Goal: Transaction & Acquisition: Book appointment/travel/reservation

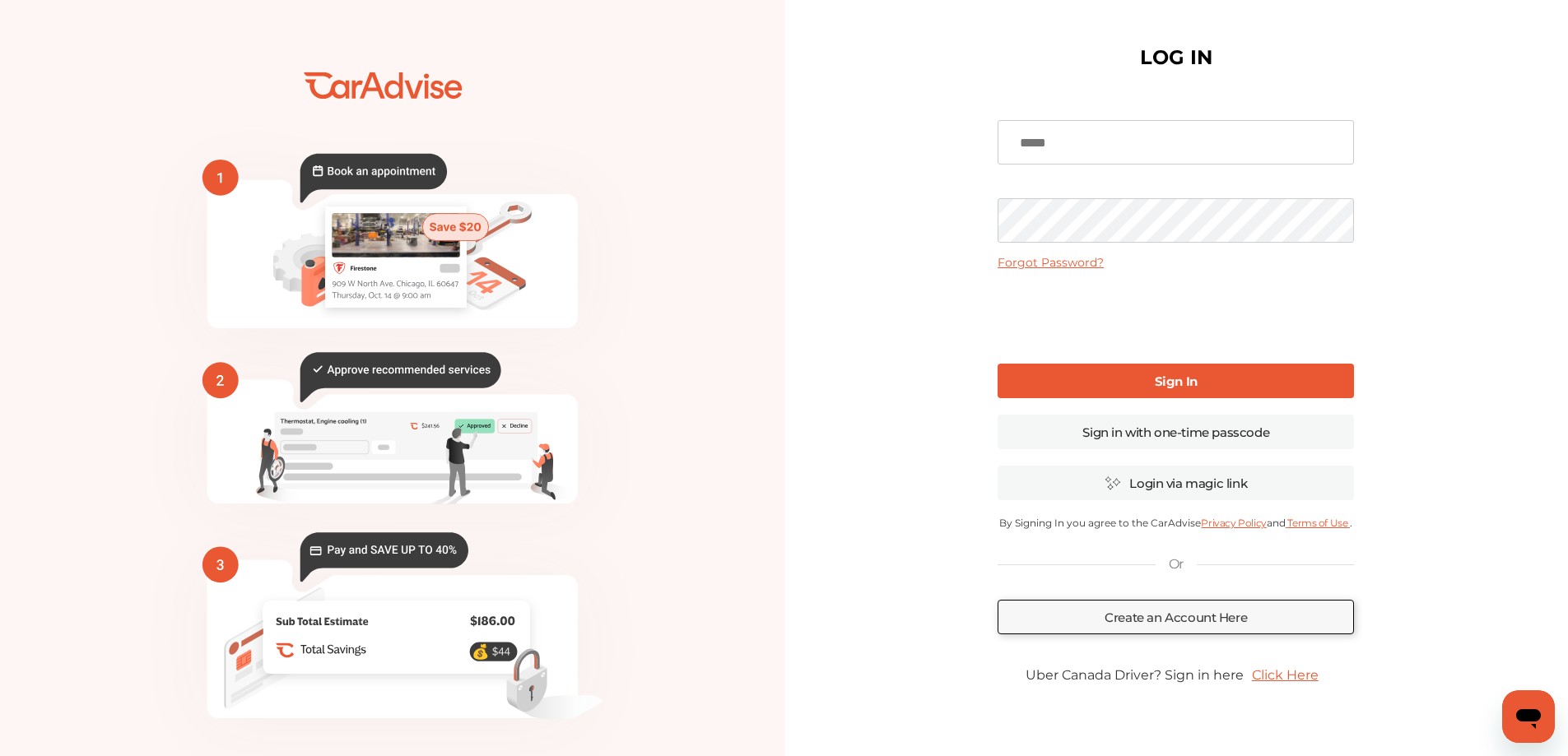
type input "**********"
click at [1095, 381] on link "Sign In" at bounding box center [1175, 381] width 356 height 35
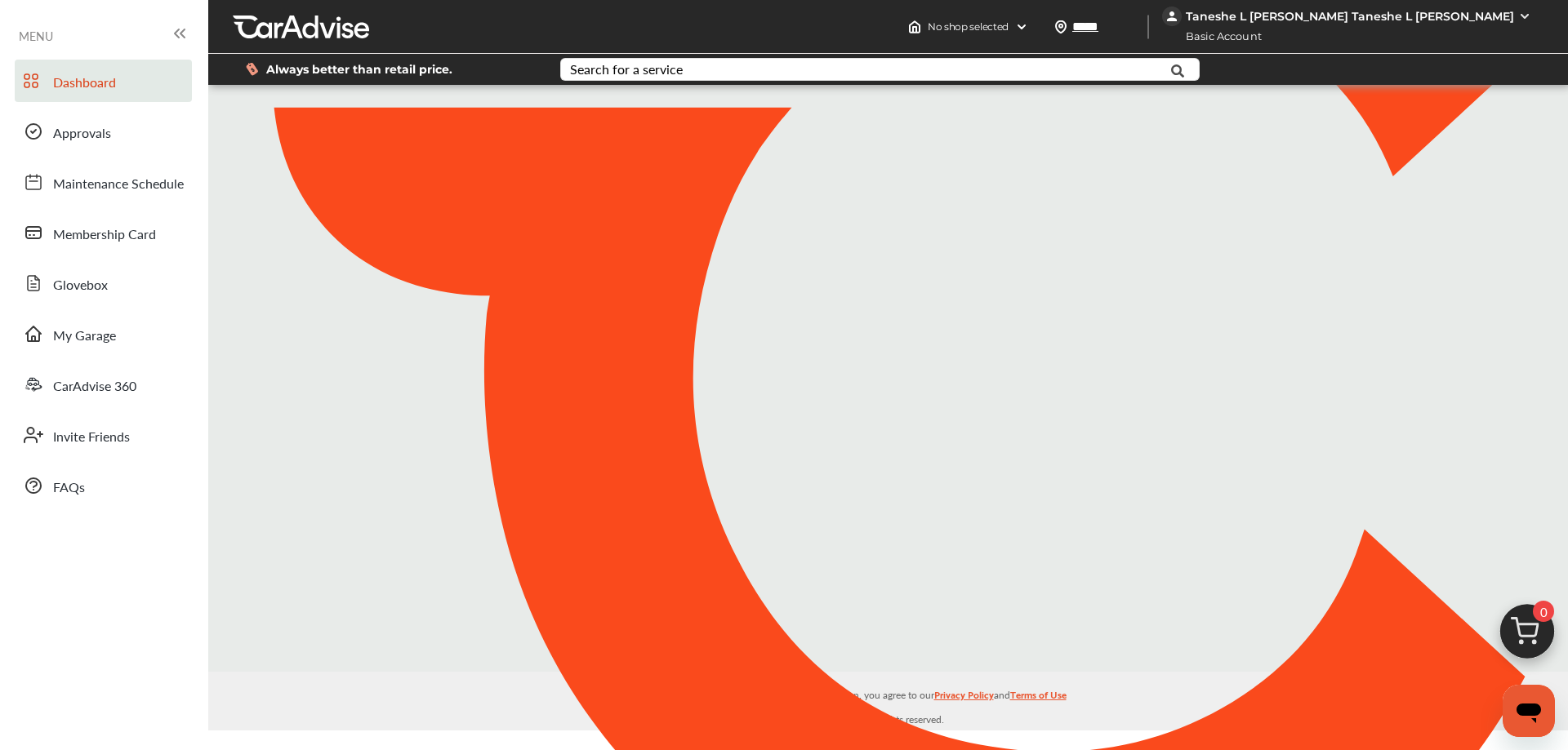
type input "*****"
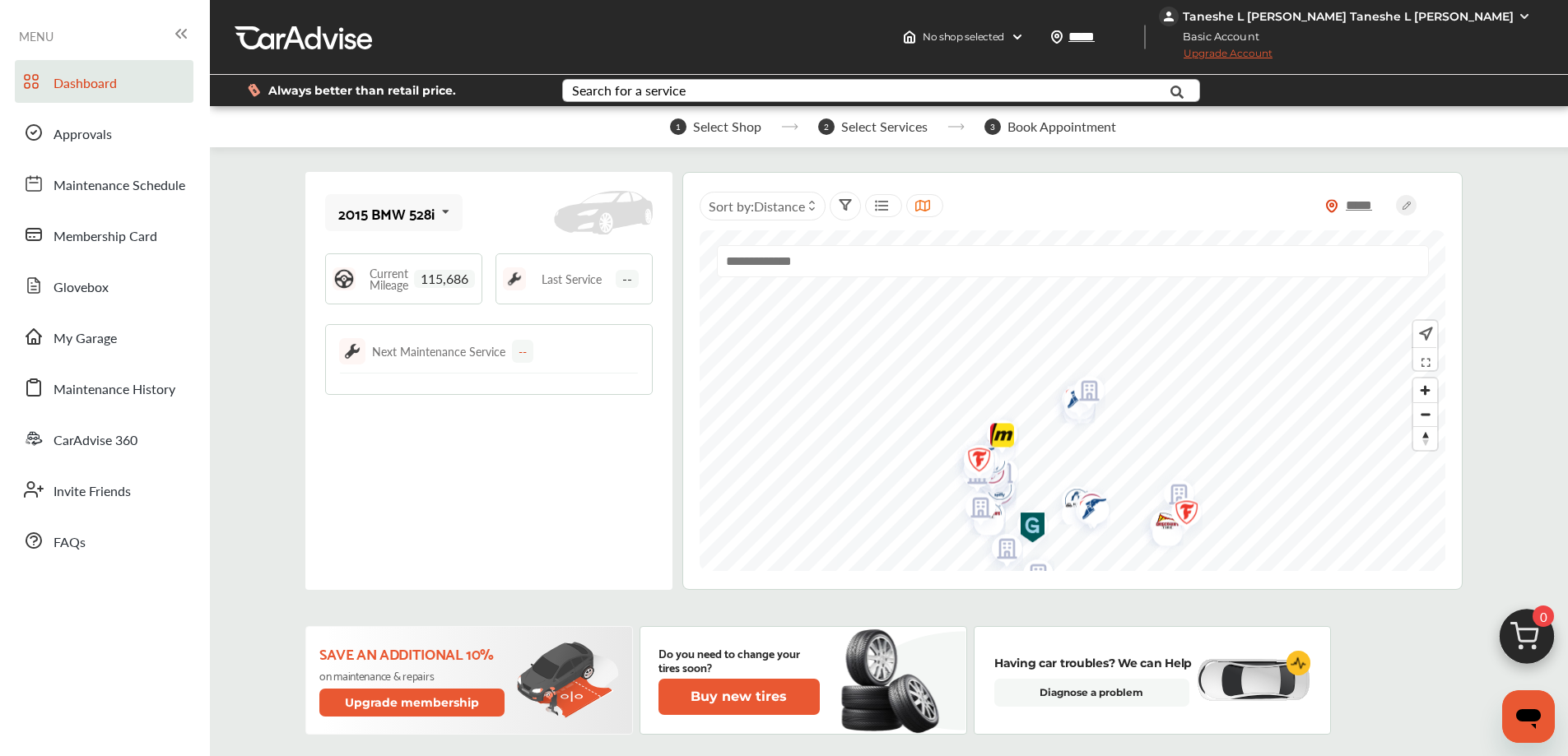
click at [670, 90] on div "Search for a service" at bounding box center [629, 91] width 114 height 13
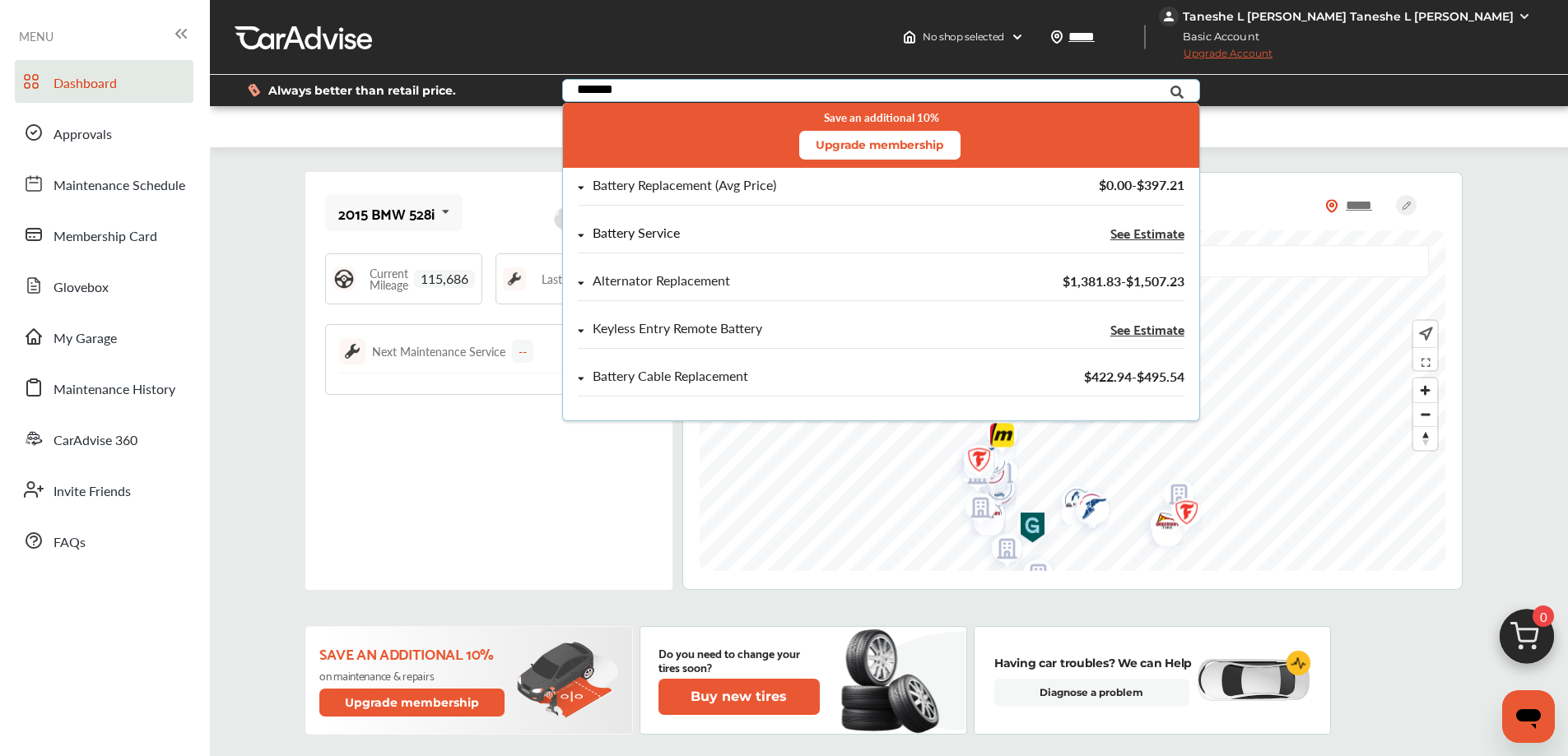
type input "*******"
click at [577, 238] on icon at bounding box center [581, 235] width 7 height 10
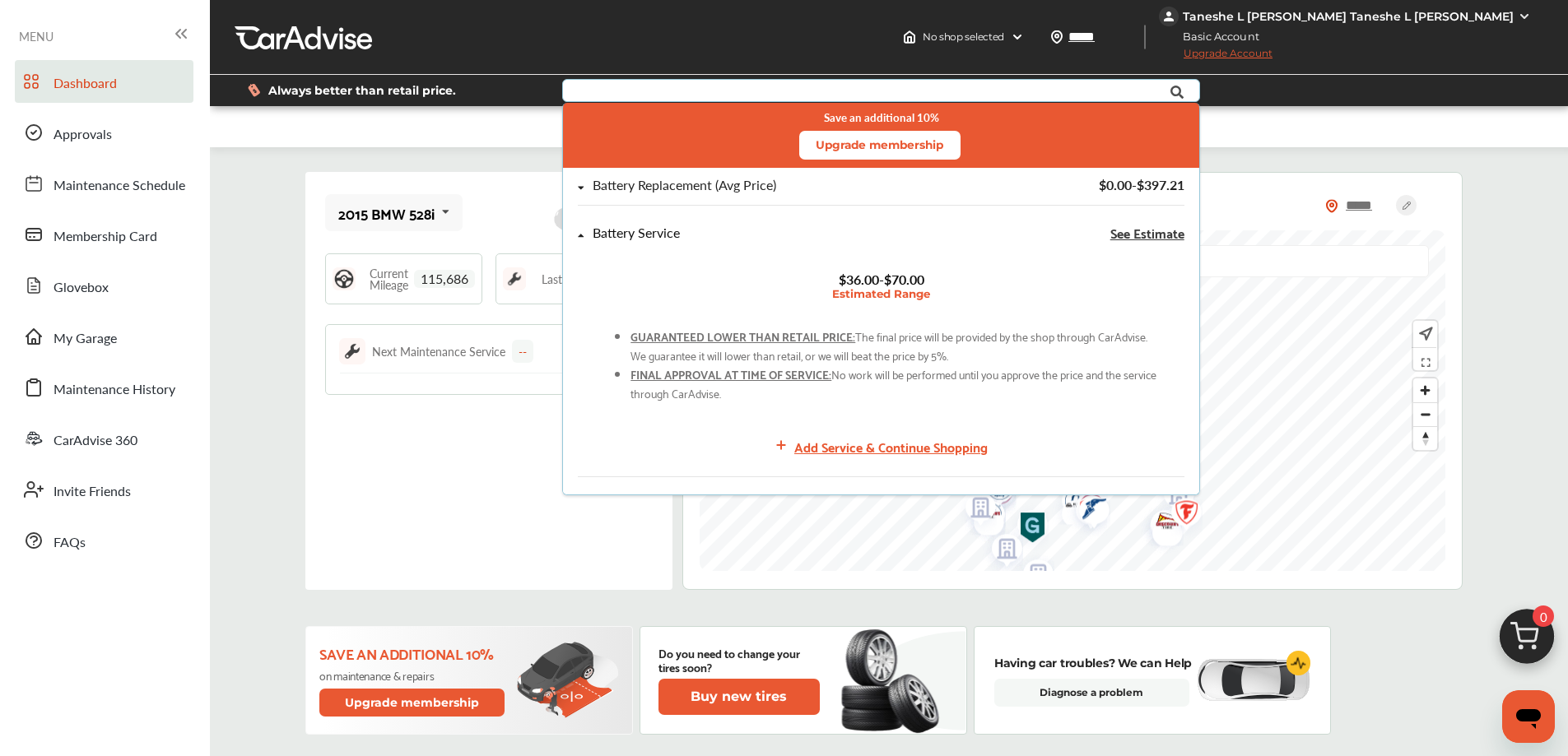
click at [577, 238] on icon at bounding box center [581, 235] width 7 height 10
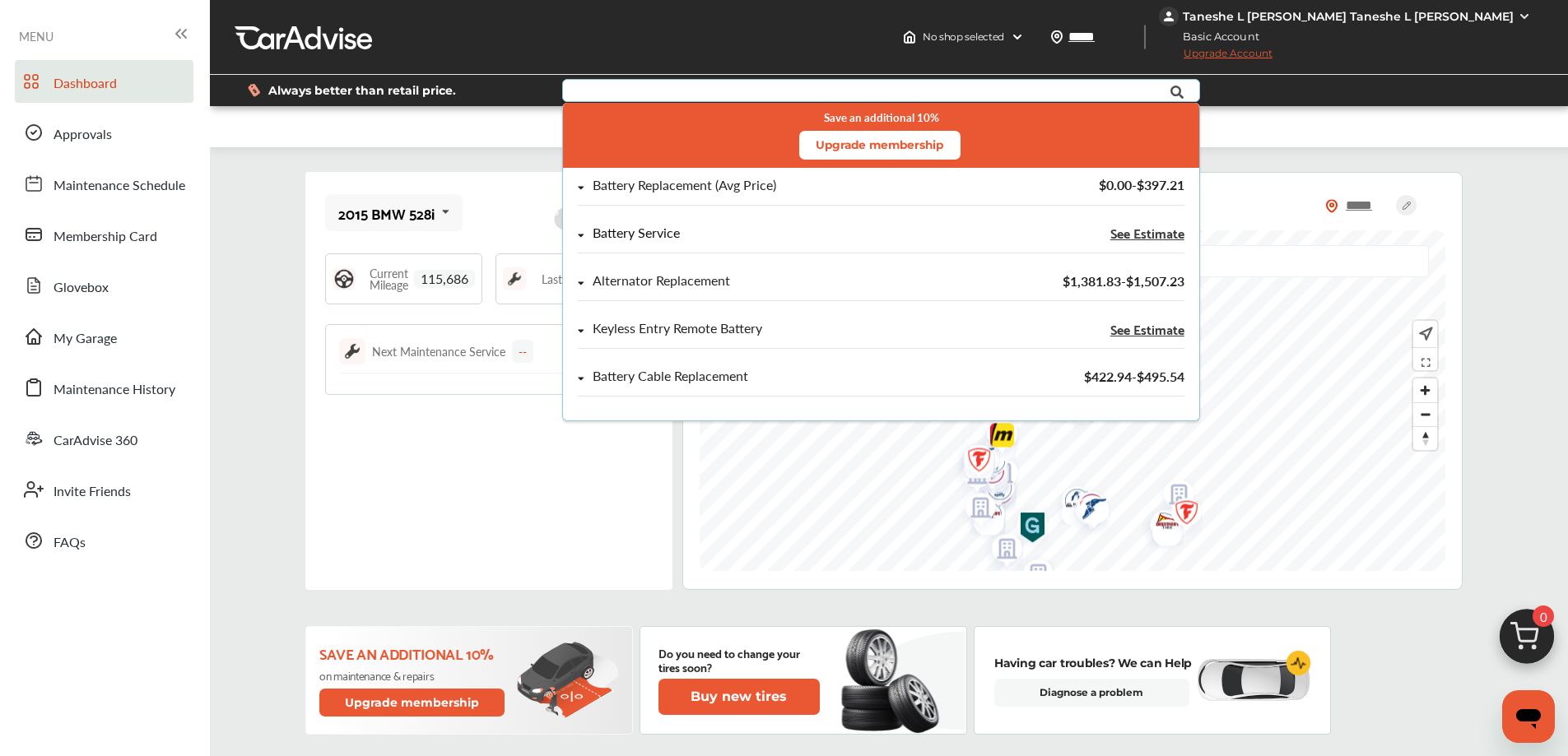
click at [572, 231] on div "Battery Service See Estimate" at bounding box center [881, 239] width 636 height 48
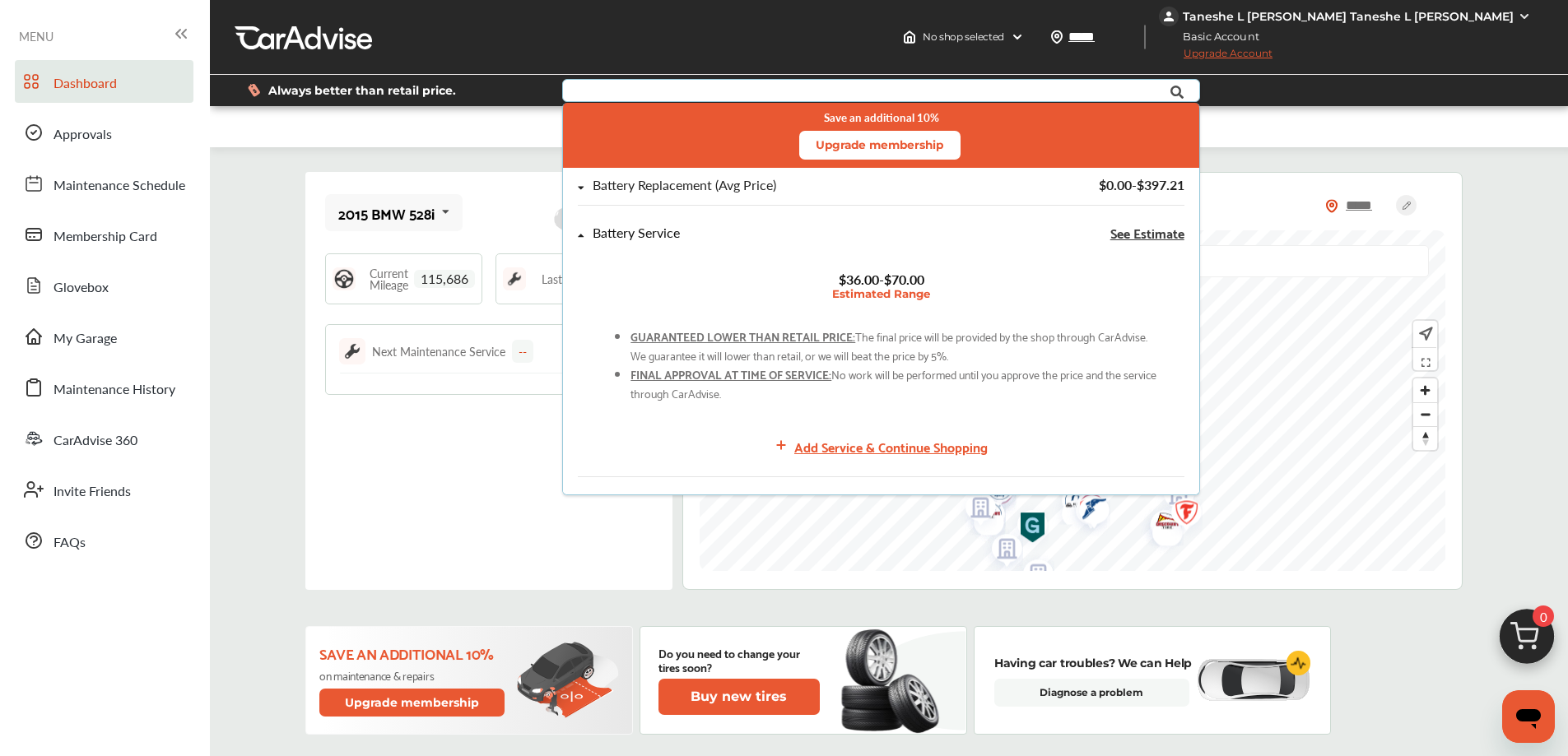
click at [572, 232] on div "Battery Service See Estimate $36.00 - $70.00 Estimated Range GUARANTEED LOWER T…" at bounding box center [881, 350] width 636 height 271
click at [579, 184] on icon at bounding box center [581, 188] width 7 height 10
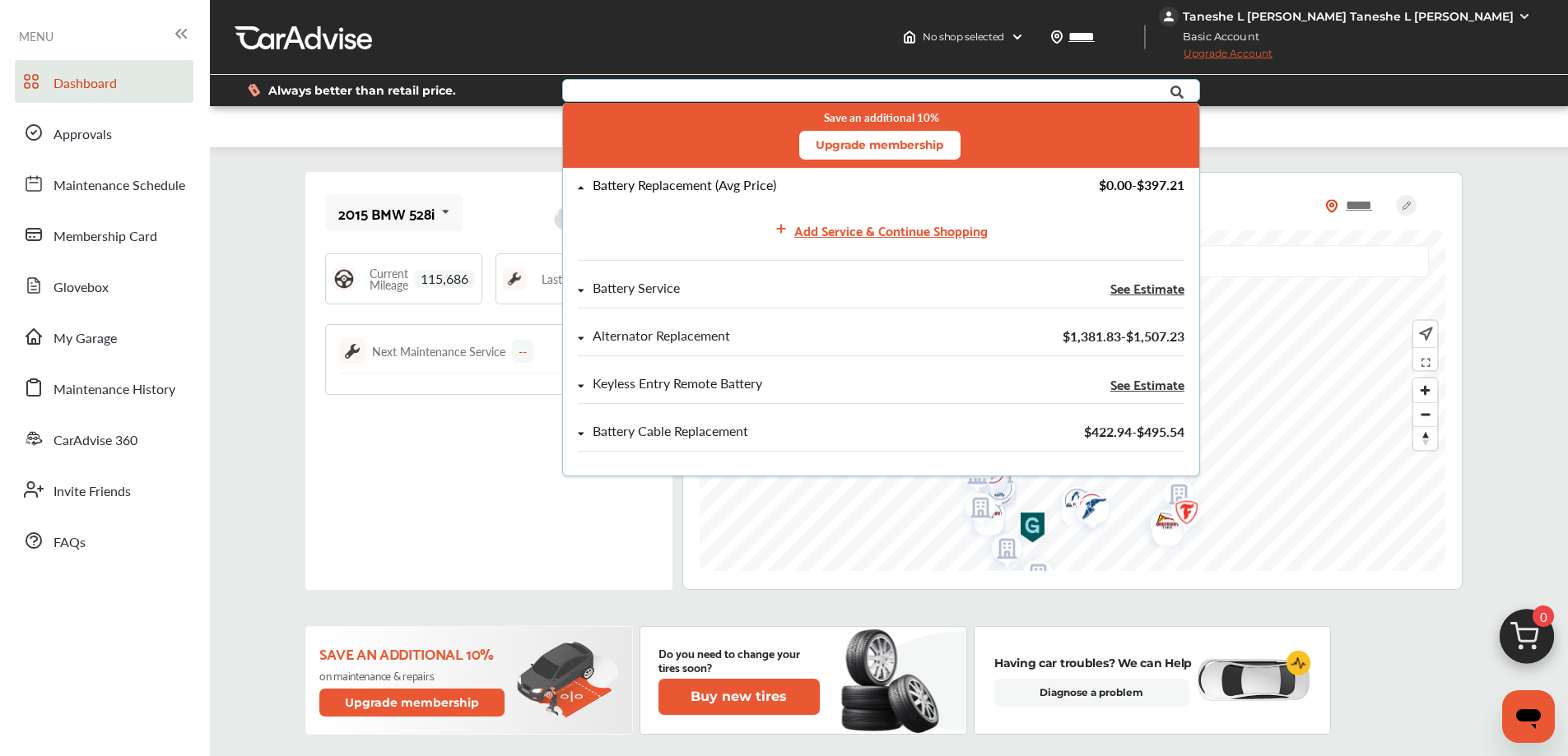
click at [638, 187] on div "Battery Replacement (Avg Price)" at bounding box center [684, 185] width 184 height 14
click at [1164, 185] on span "$0.00 - $397.21" at bounding box center [1141, 185] width 86 height 19
click at [918, 232] on div "Add Service & Continue Shopping" at bounding box center [891, 229] width 193 height 22
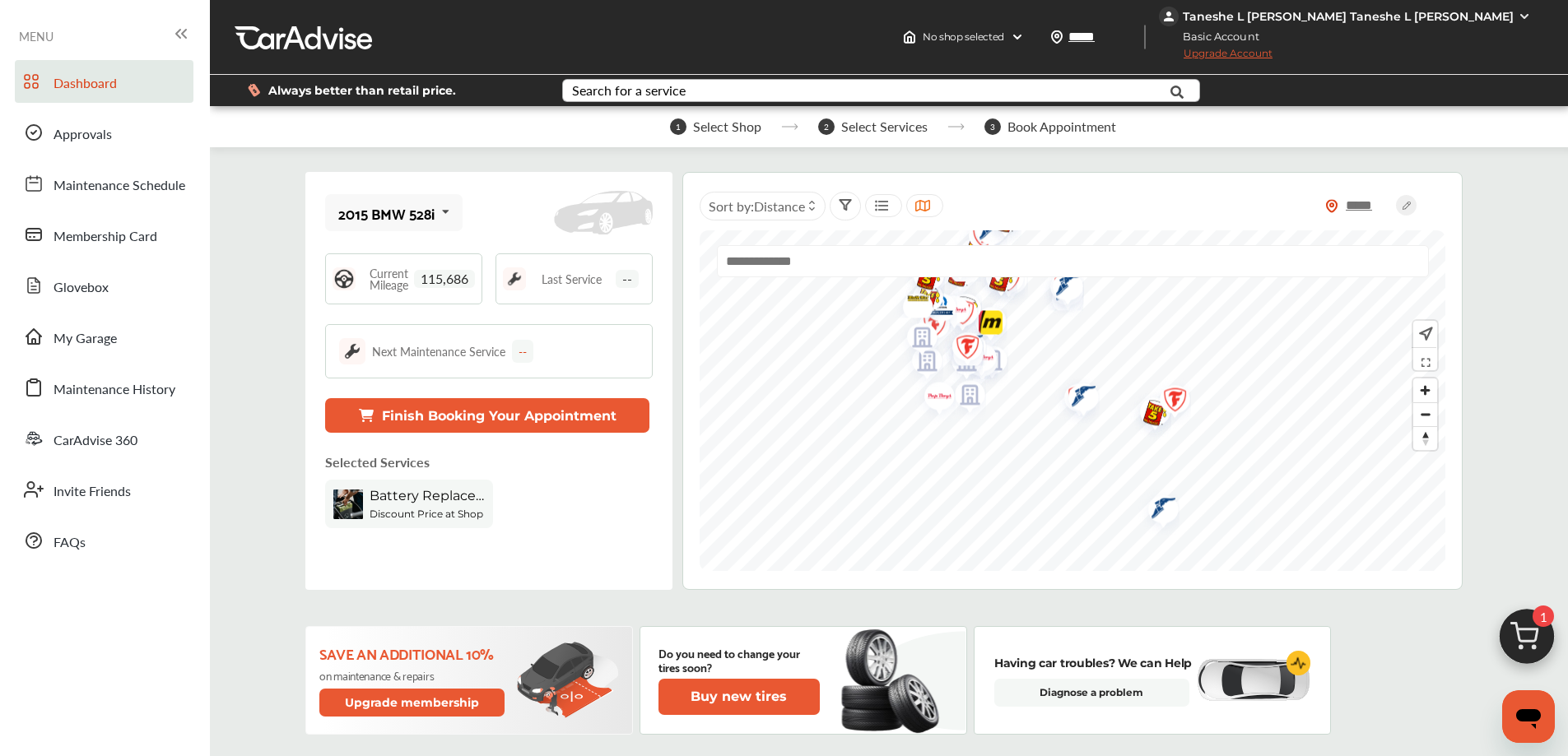
click at [516, 417] on button "Finish Booking Your Appointment" at bounding box center [487, 416] width 324 height 35
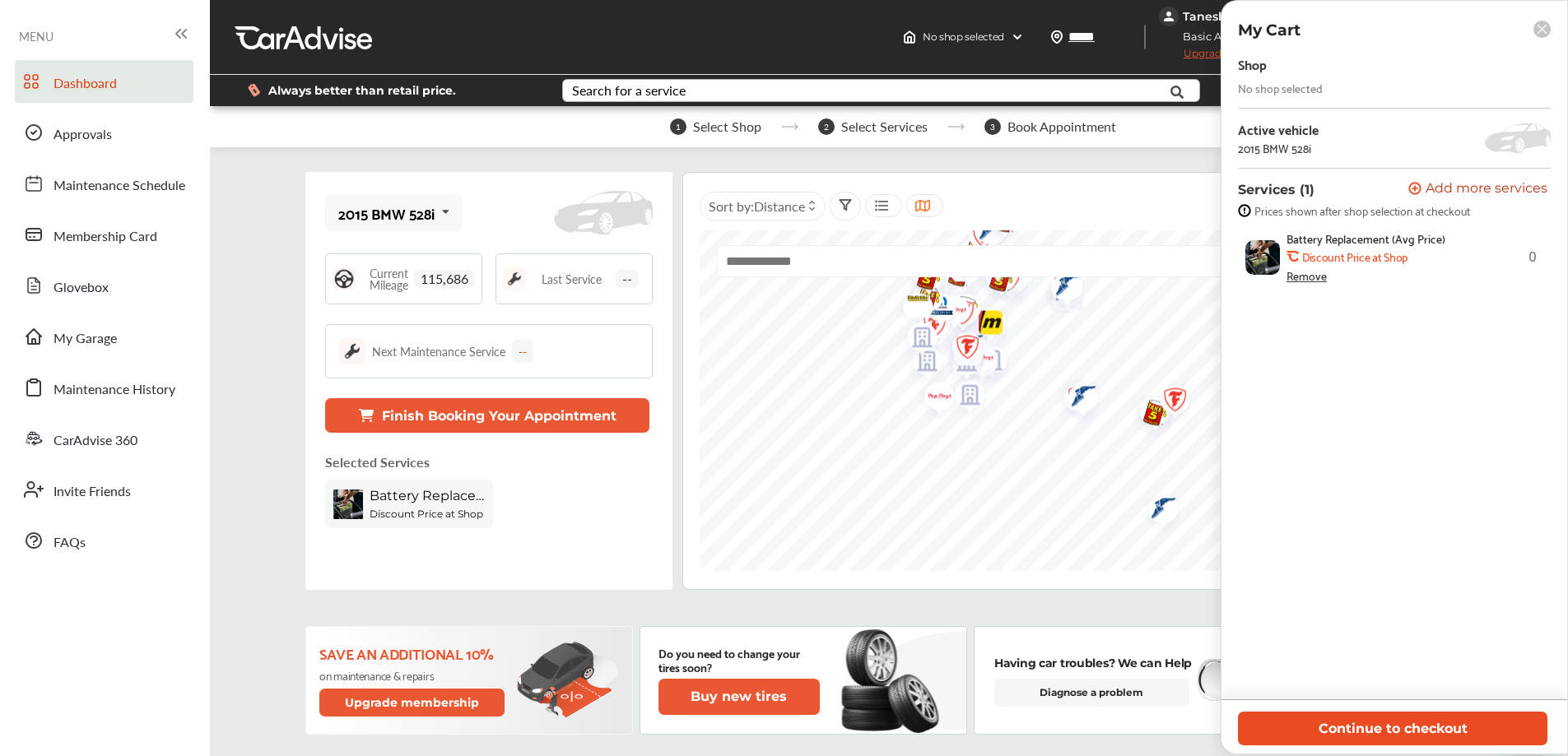
click at [1446, 731] on button "Continue to checkout" at bounding box center [1392, 728] width 309 height 34
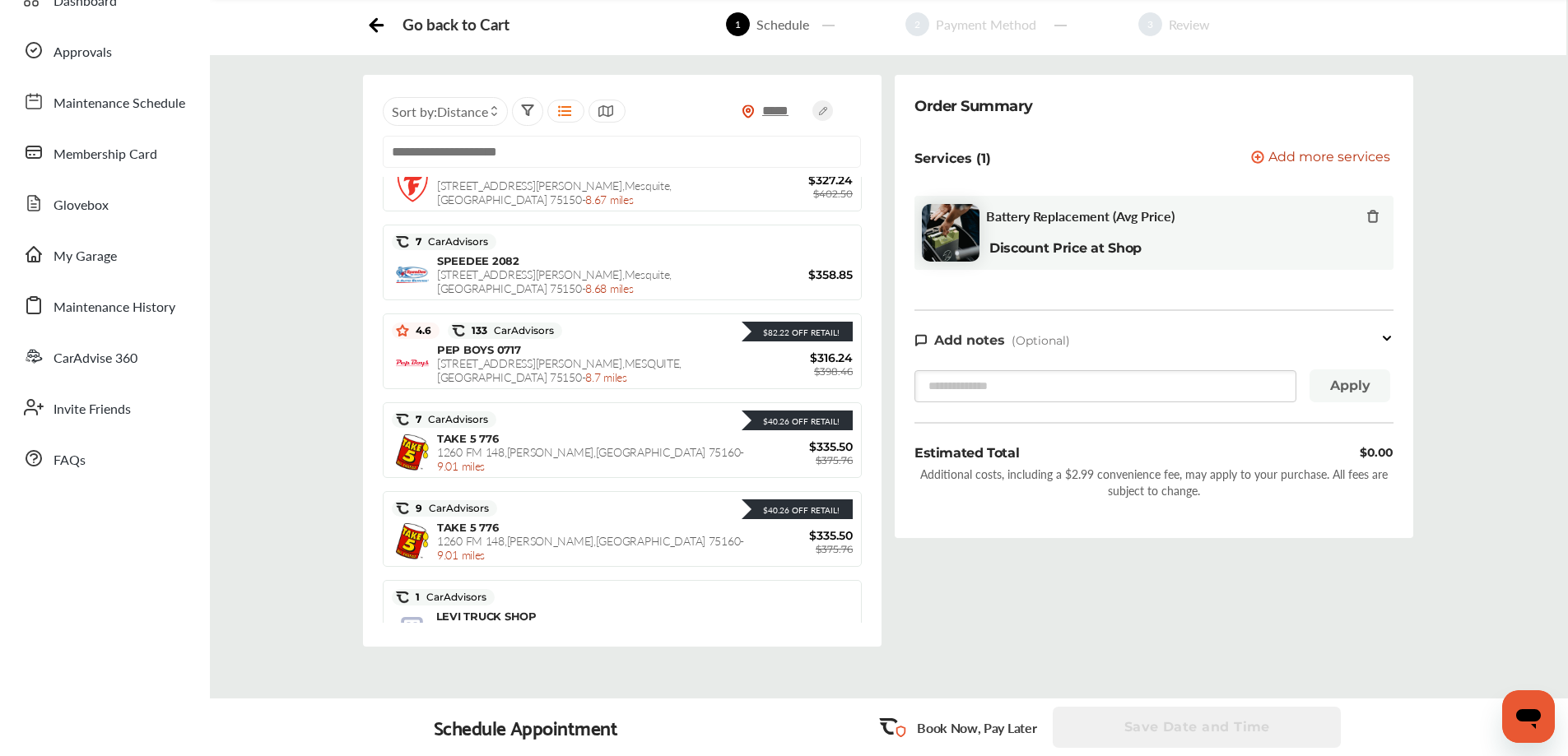
scroll to position [329, 0]
click at [494, 115] on icon at bounding box center [494, 115] width 7 height 7
click at [469, 156] on span "Price" at bounding box center [465, 154] width 25 height 14
click at [434, 148] on label at bounding box center [440, 148] width 25 height 0
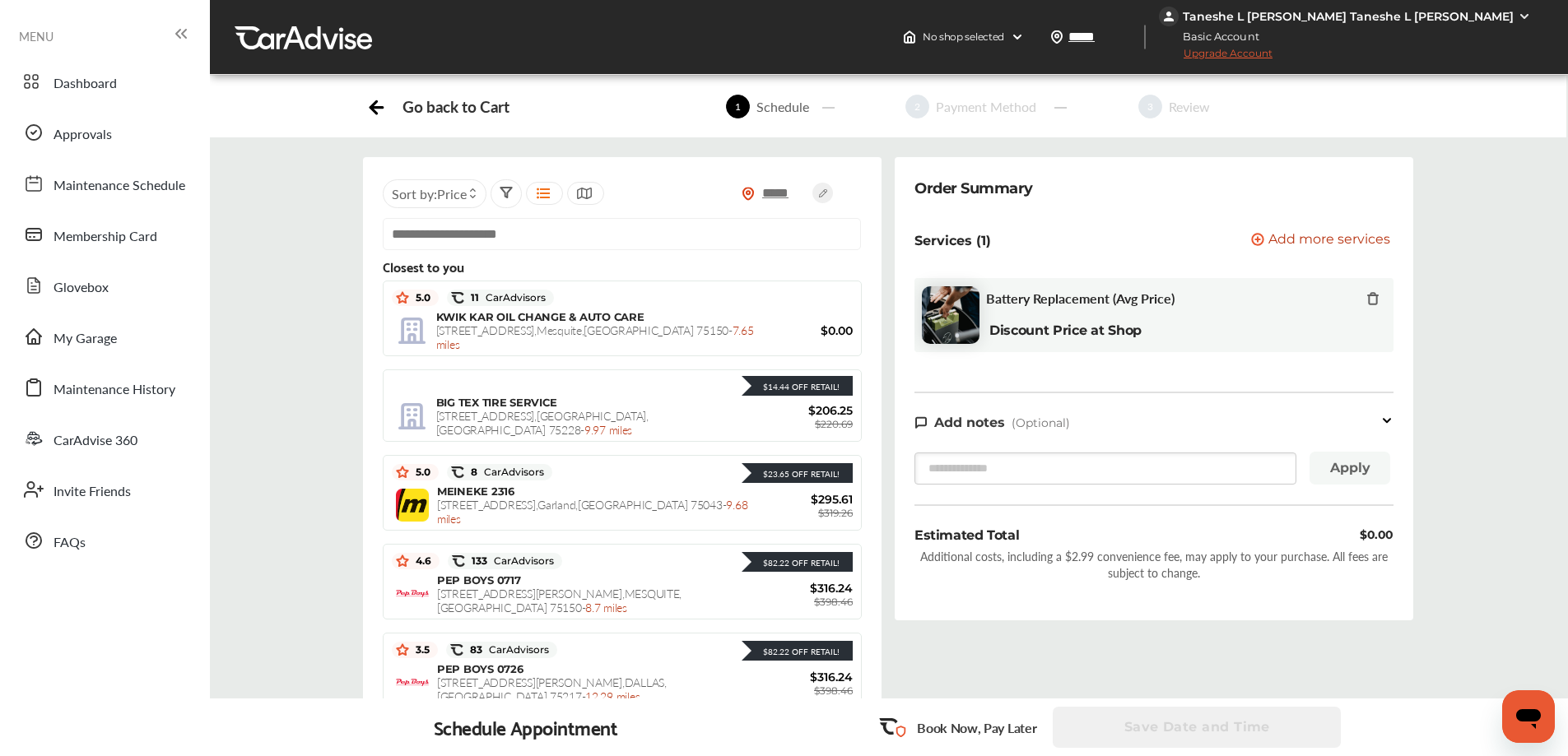
scroll to position [82, 0]
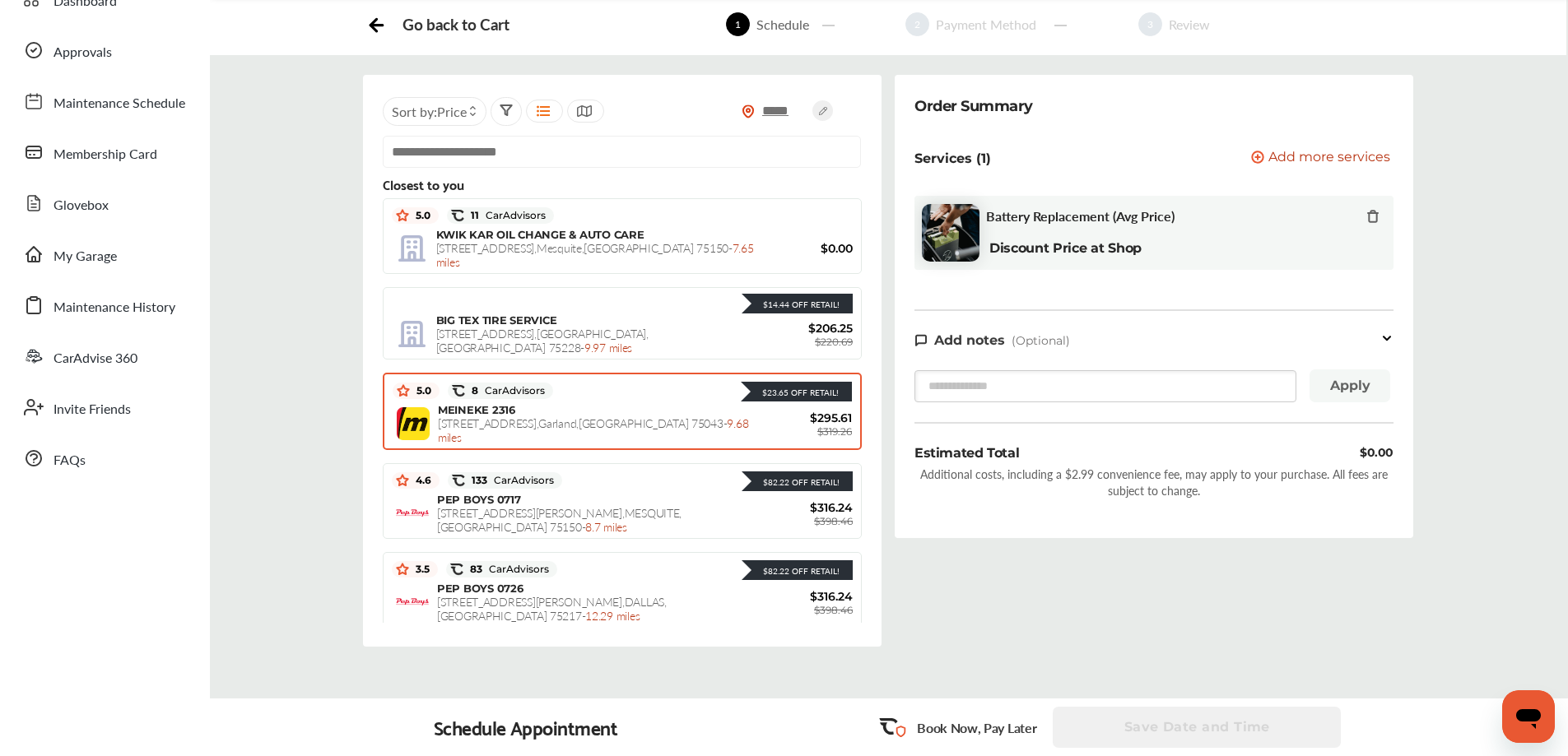
click at [480, 421] on span "[STREET_ADDRESS] , [GEOGRAPHIC_DATA] , [GEOGRAPHIC_DATA] - 9.68 miles" at bounding box center [593, 430] width 310 height 31
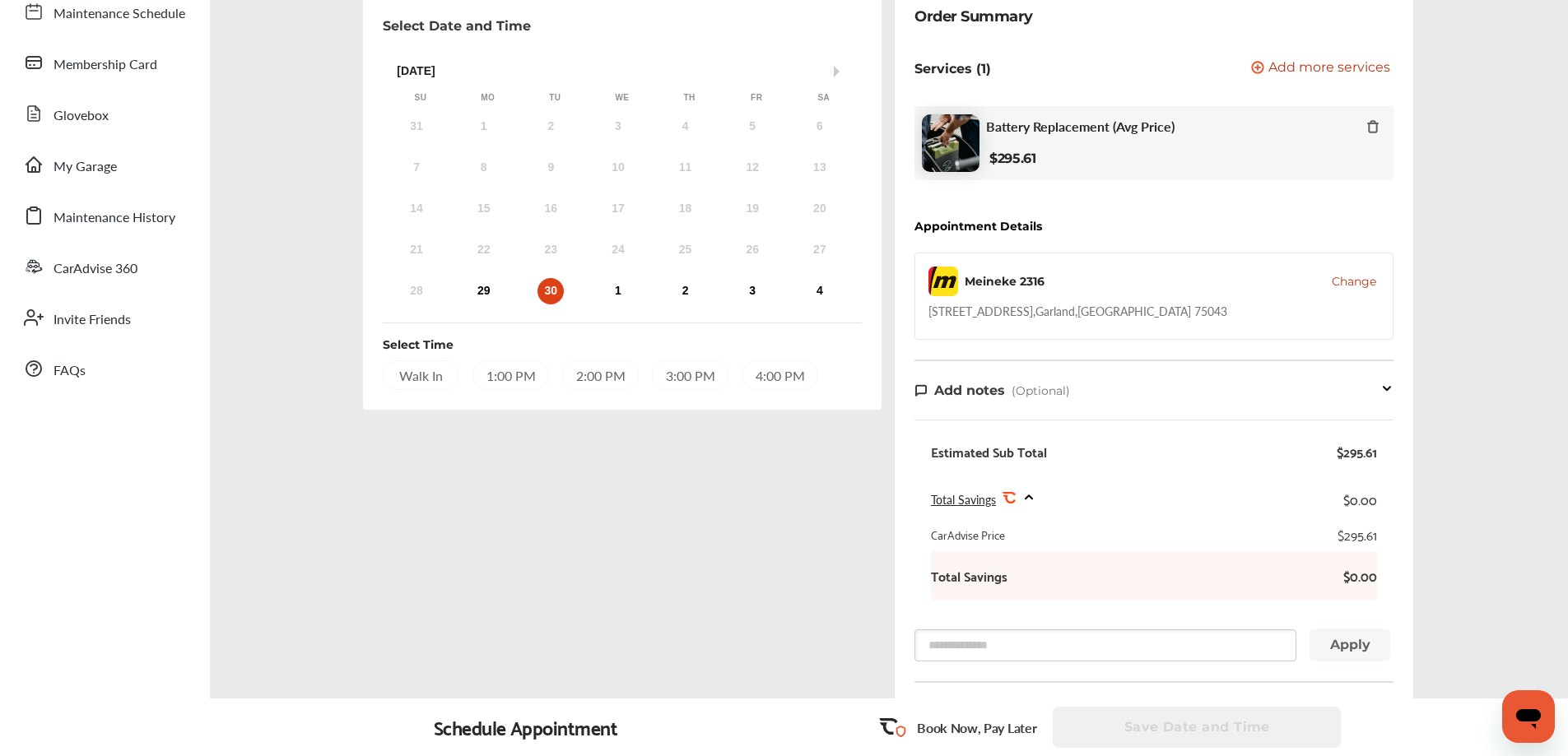
scroll to position [90, 0]
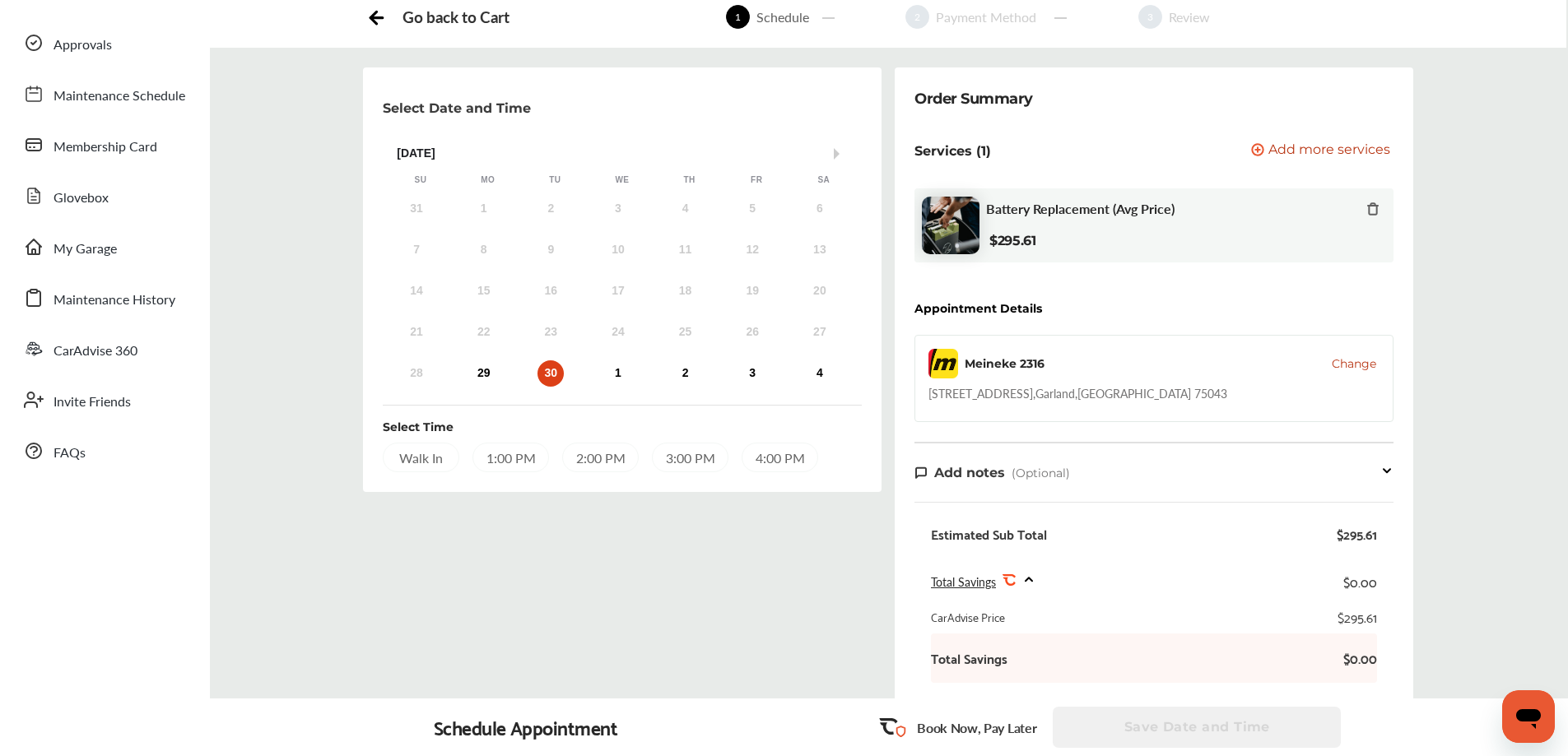
click at [416, 457] on div "Walk In" at bounding box center [421, 458] width 77 height 30
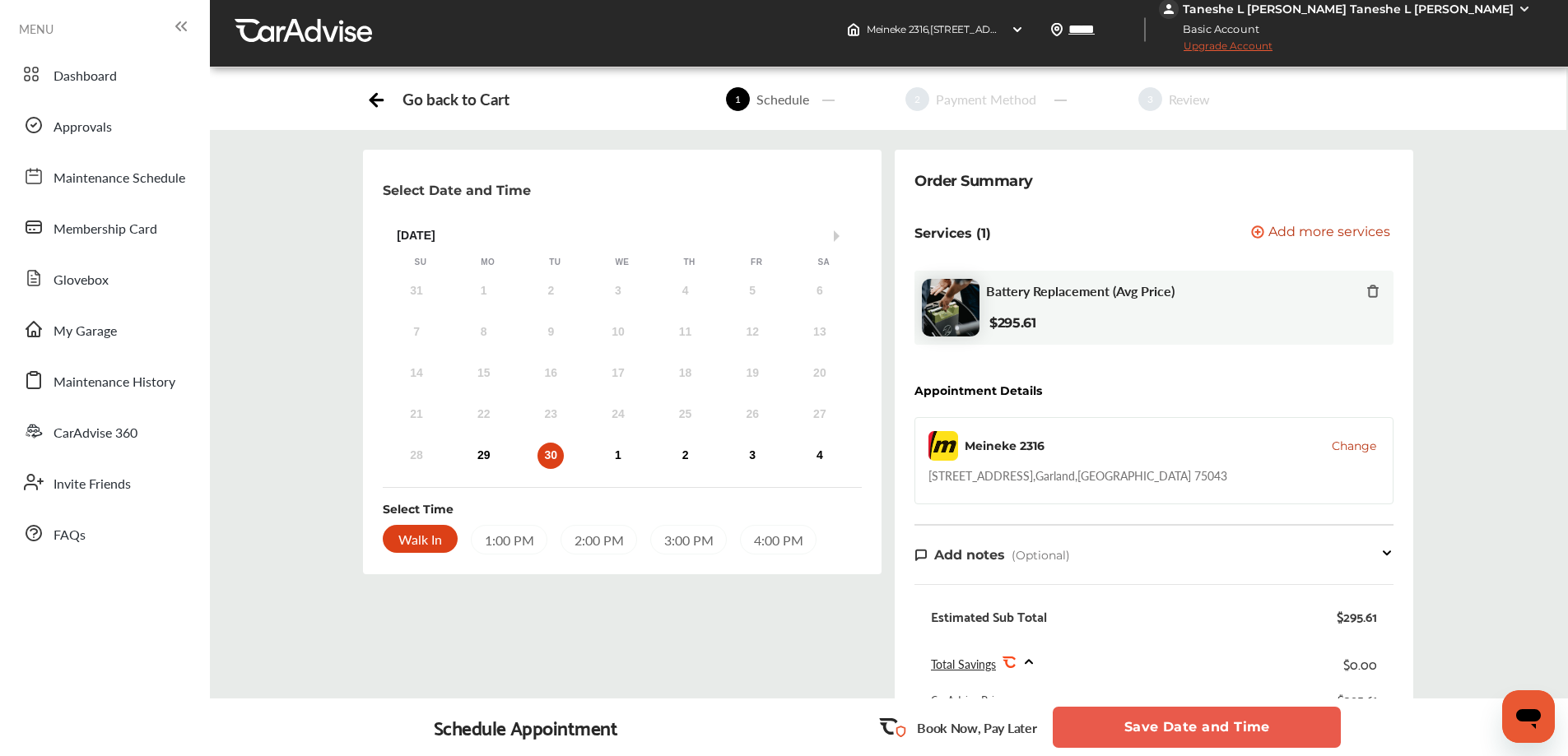
scroll to position [0, 0]
